Goal: Task Accomplishment & Management: Manage account settings

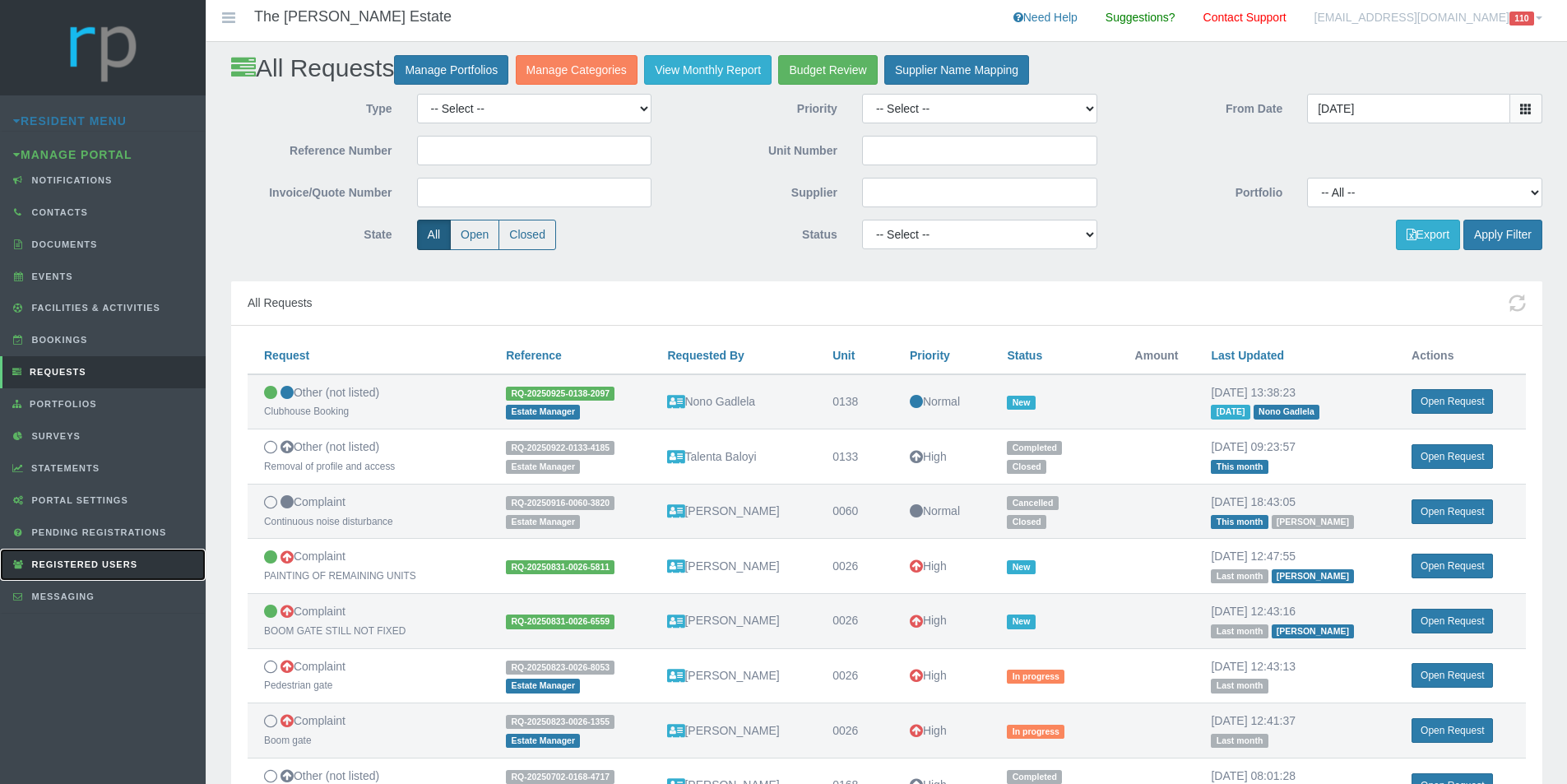
click at [118, 561] on span "Registered Users" at bounding box center [83, 564] width 109 height 9
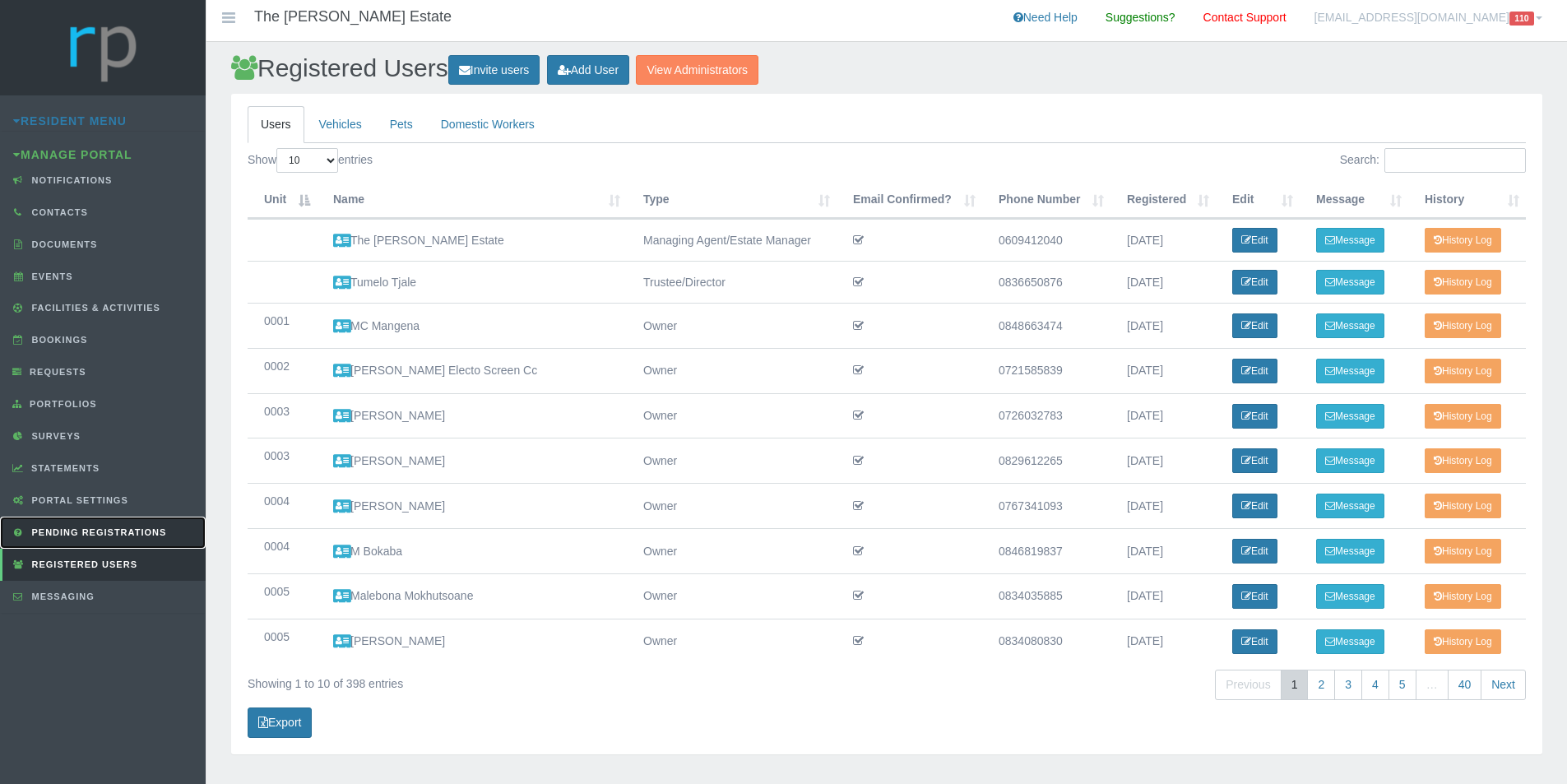
click at [126, 530] on span "Pending Registrations" at bounding box center [98, 532] width 139 height 9
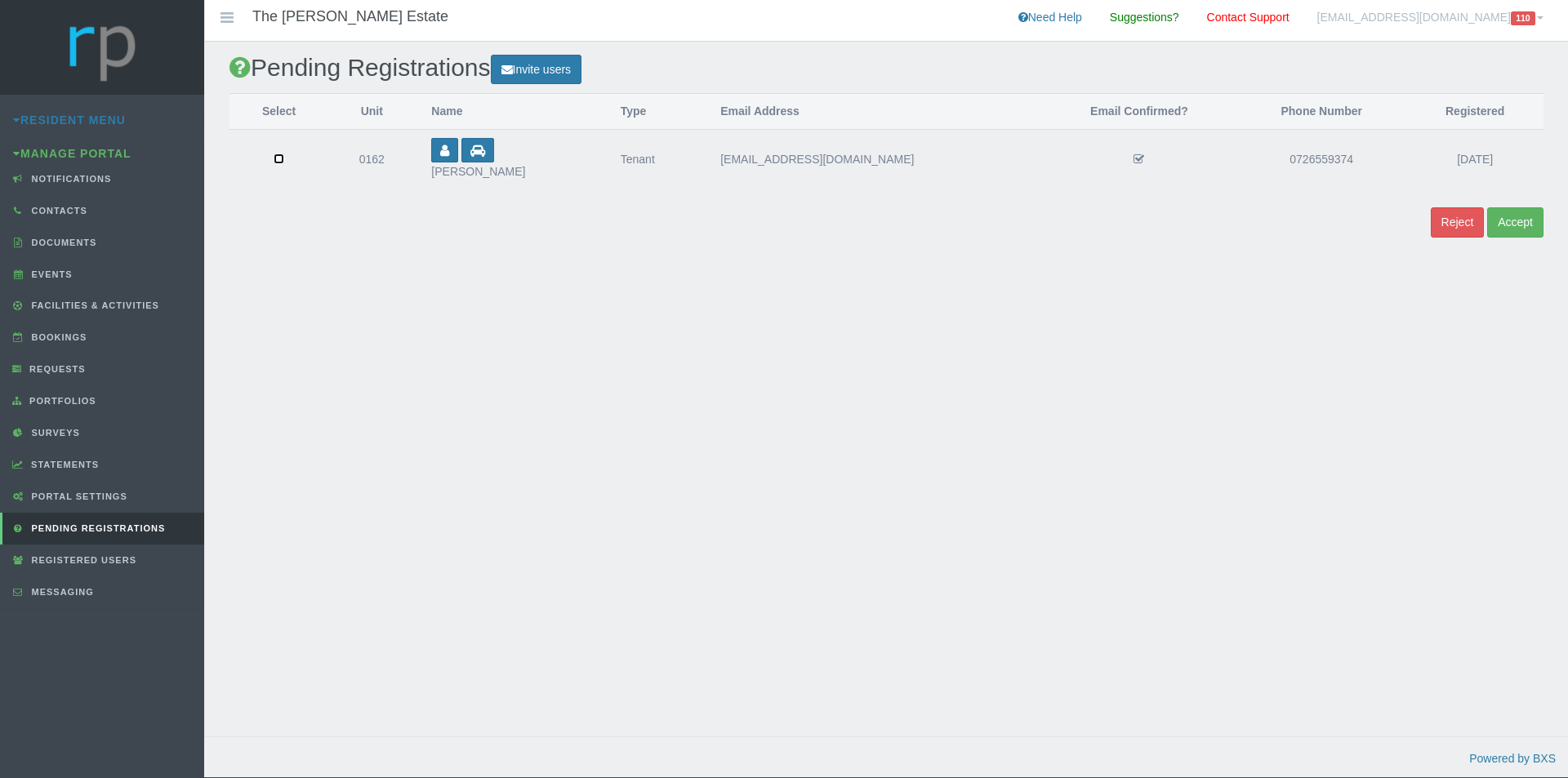
click at [284, 160] on input "checkbox" at bounding box center [278, 158] width 10 height 10
checkbox input "true"
click at [1521, 218] on button "Accept" at bounding box center [1515, 222] width 56 height 30
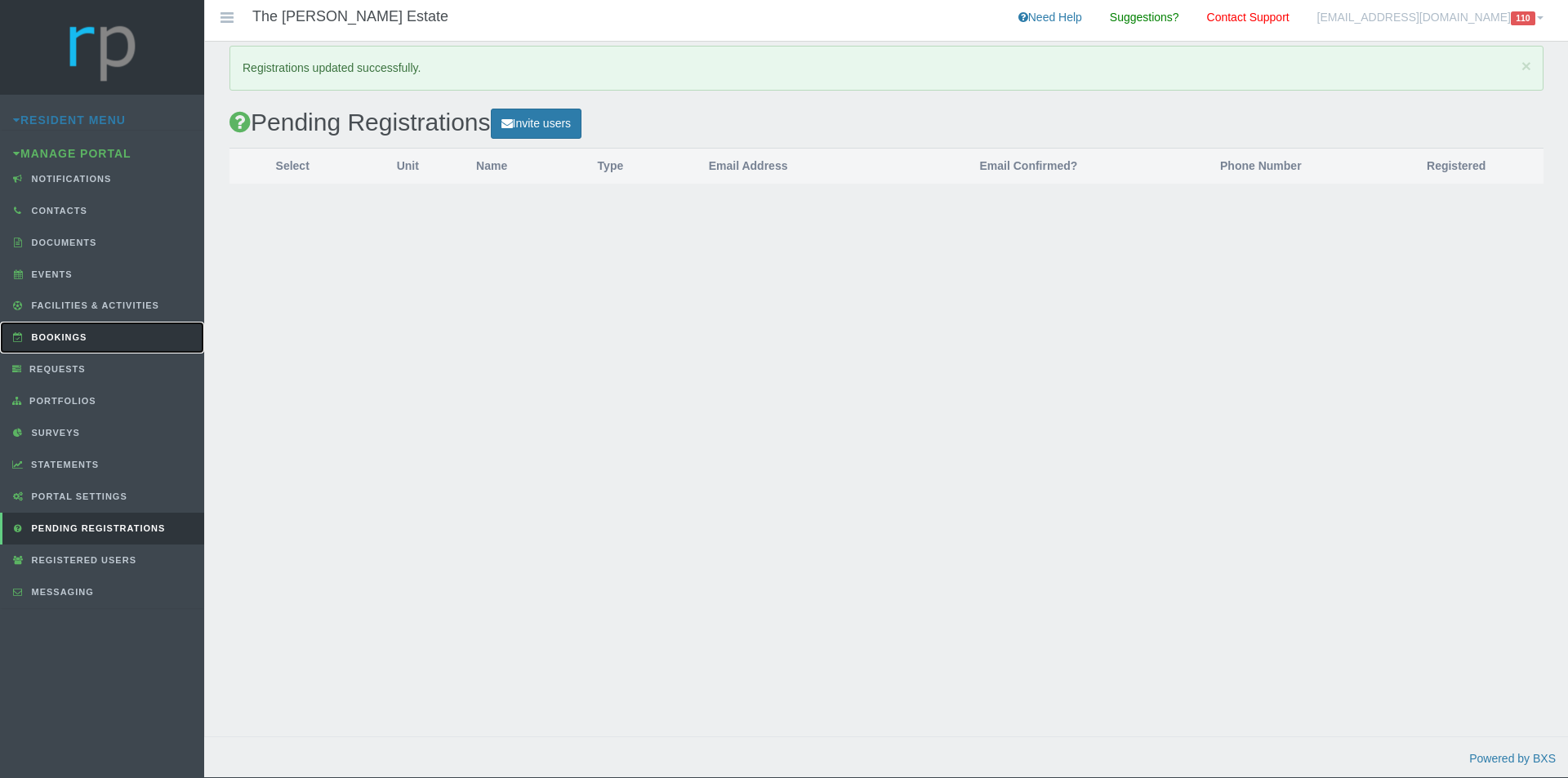
click at [72, 341] on span "Bookings" at bounding box center [58, 337] width 60 height 9
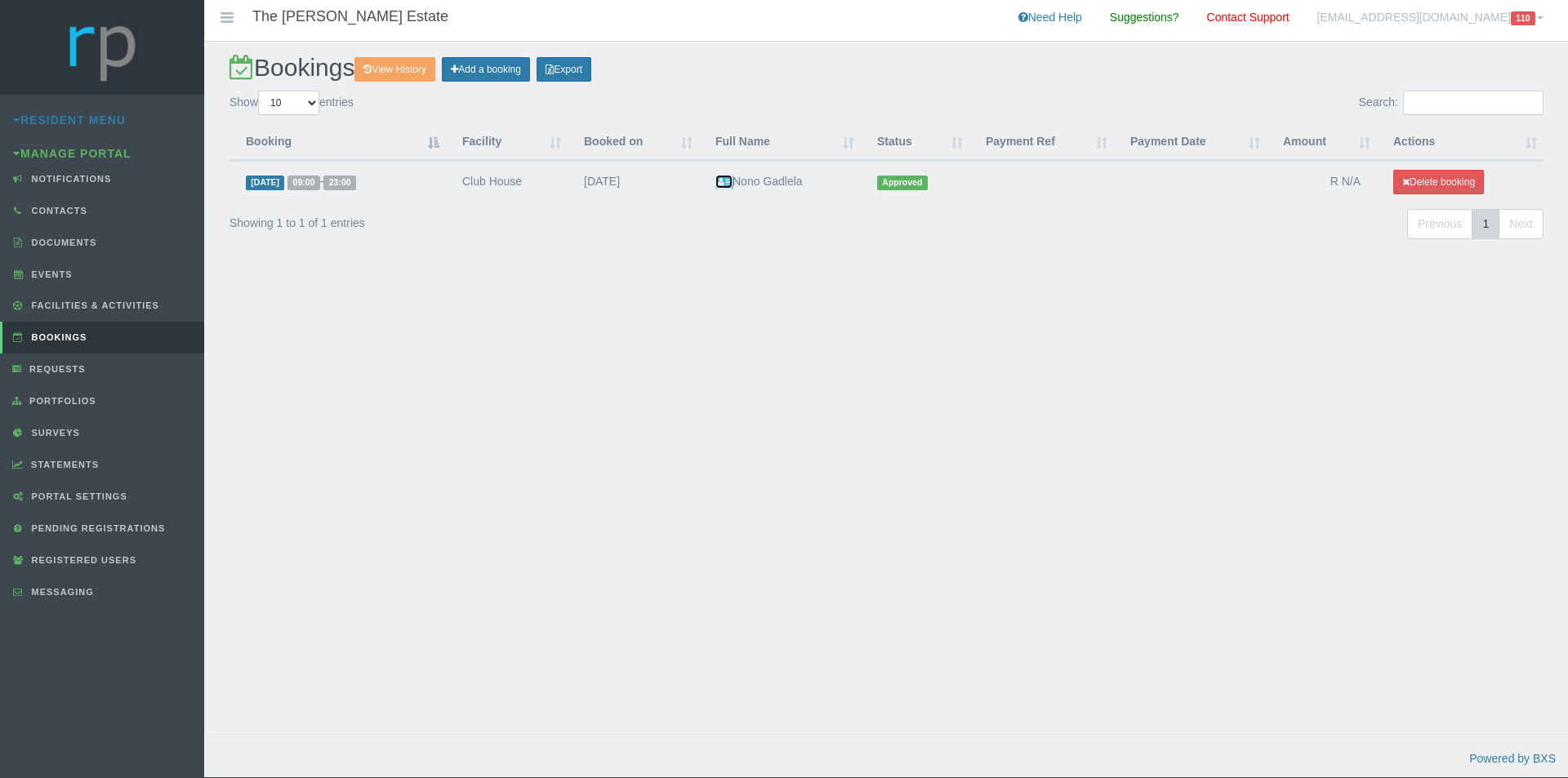
click at [723, 183] on icon at bounding box center [723, 183] width 17 height 11
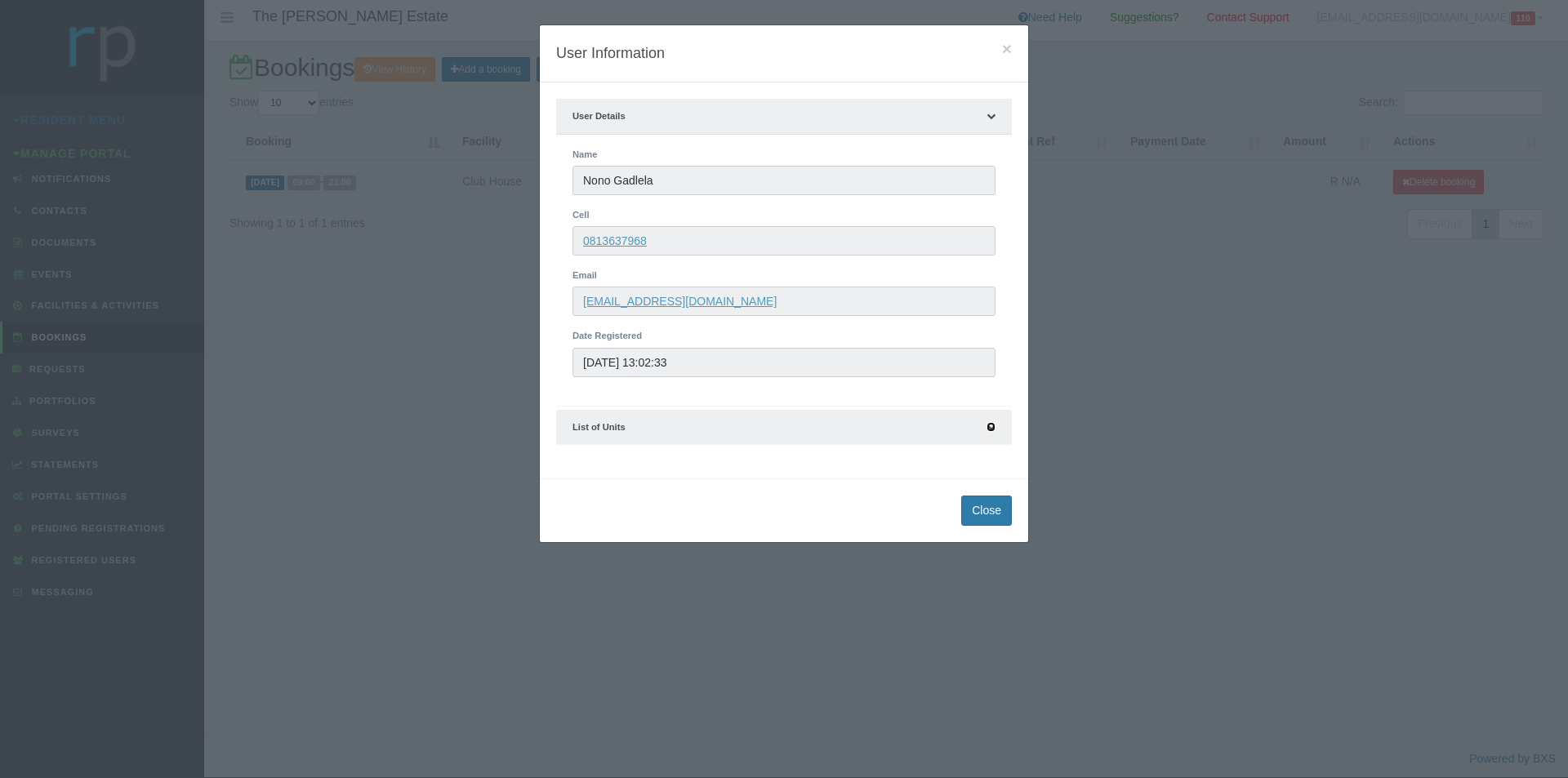
click at [988, 424] on icon at bounding box center [991, 427] width 9 height 9
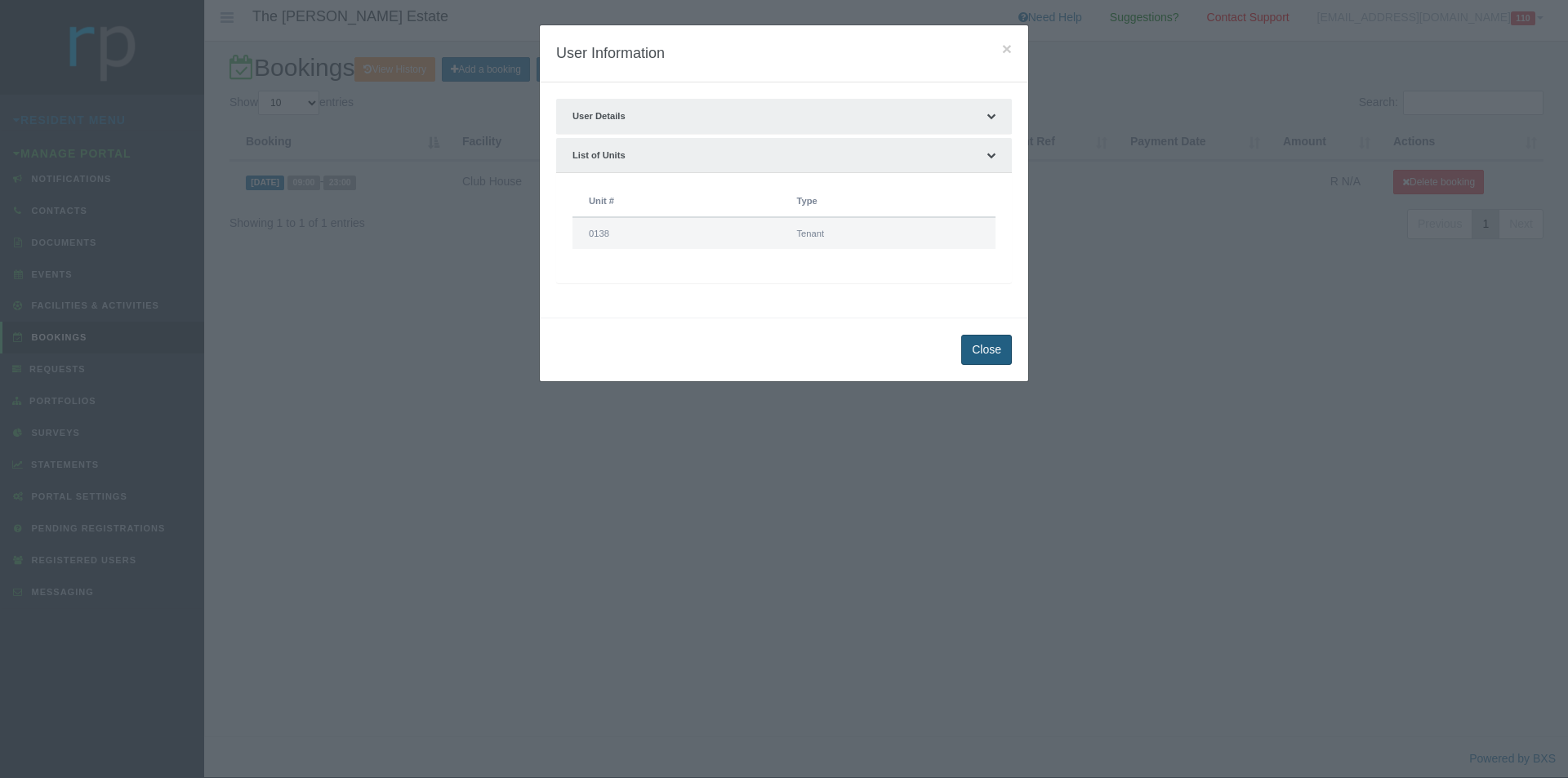
click at [990, 353] on button "Close" at bounding box center [987, 350] width 50 height 30
